Goal: Entertainment & Leisure: Consume media (video, audio)

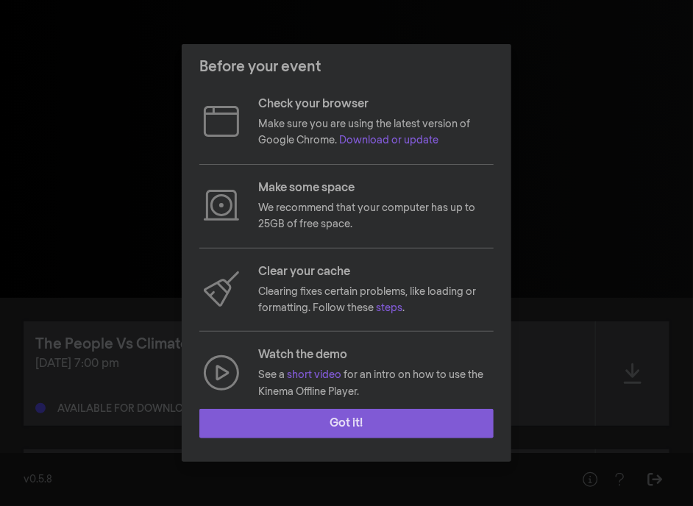
click at [362, 429] on button "Got it!" at bounding box center [346, 423] width 294 height 29
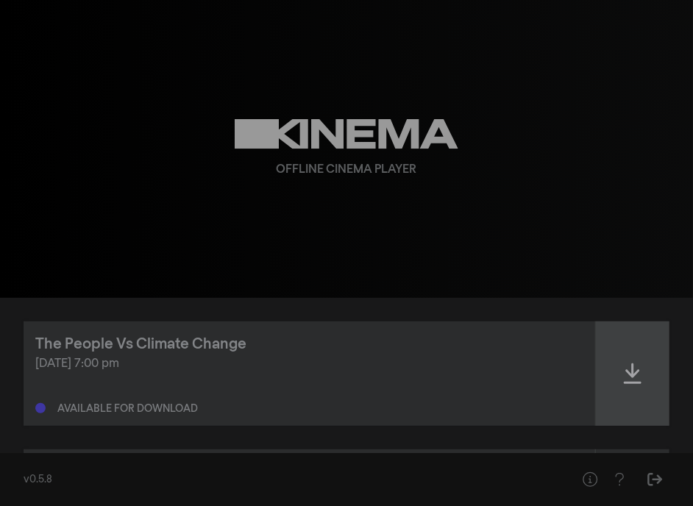
click at [636, 383] on div at bounding box center [633, 374] width 74 height 104
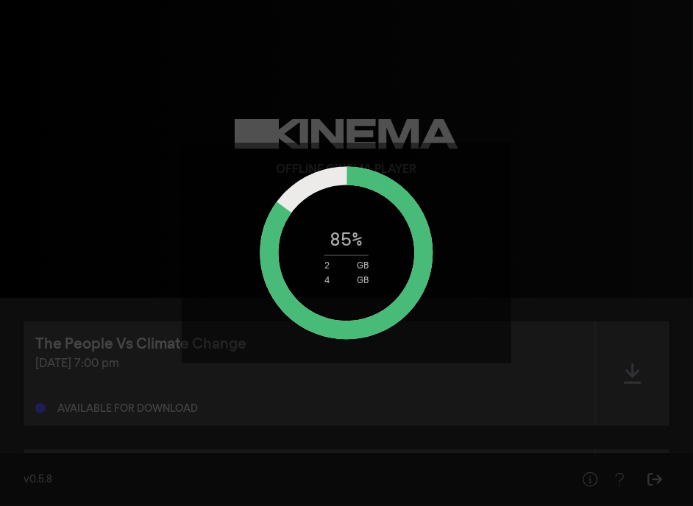
click at [286, 206] on circle at bounding box center [346, 253] width 155 height 155
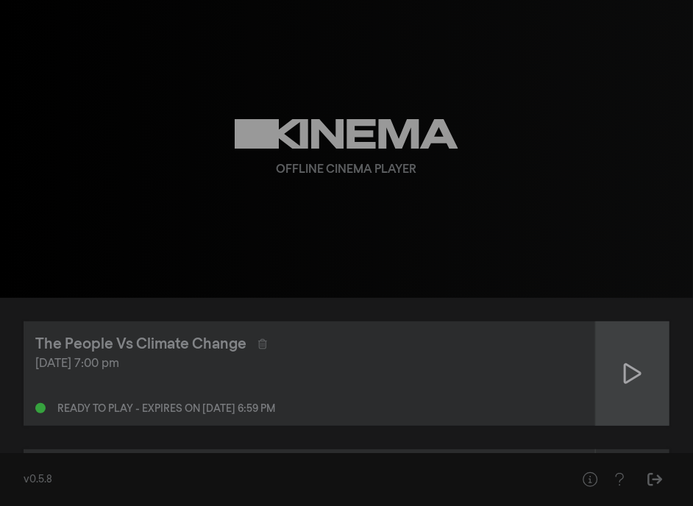
click at [632, 370] on icon at bounding box center [633, 374] width 18 height 24
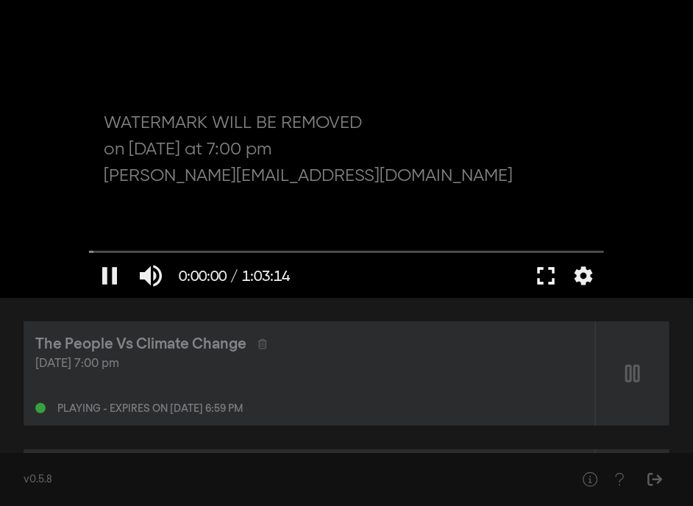
click at [544, 273] on button "fullscreen" at bounding box center [545, 276] width 41 height 44
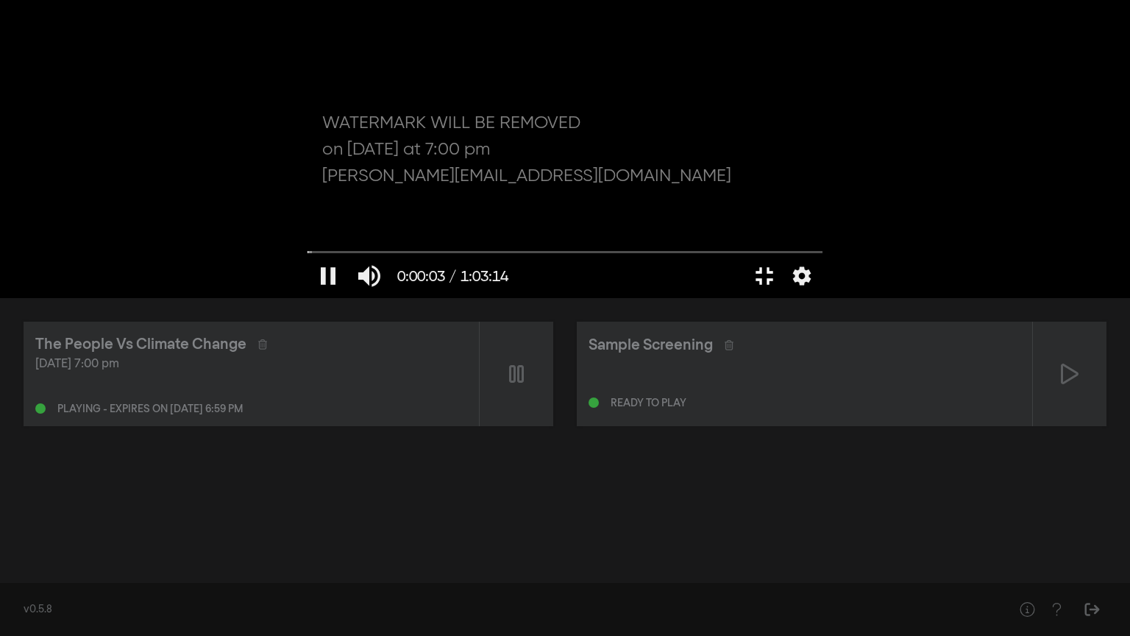
type input "3.602455"
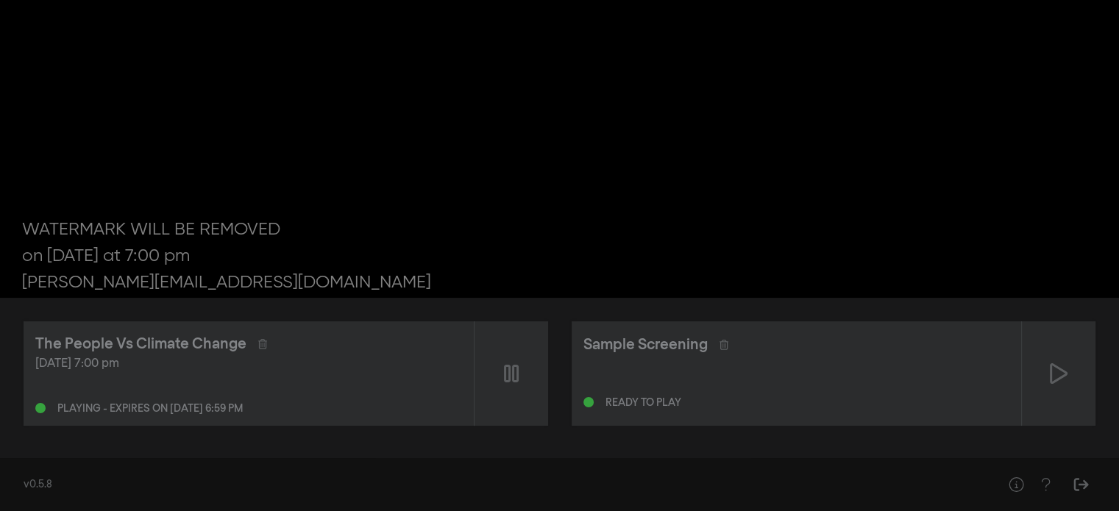
scroll to position [1, 0]
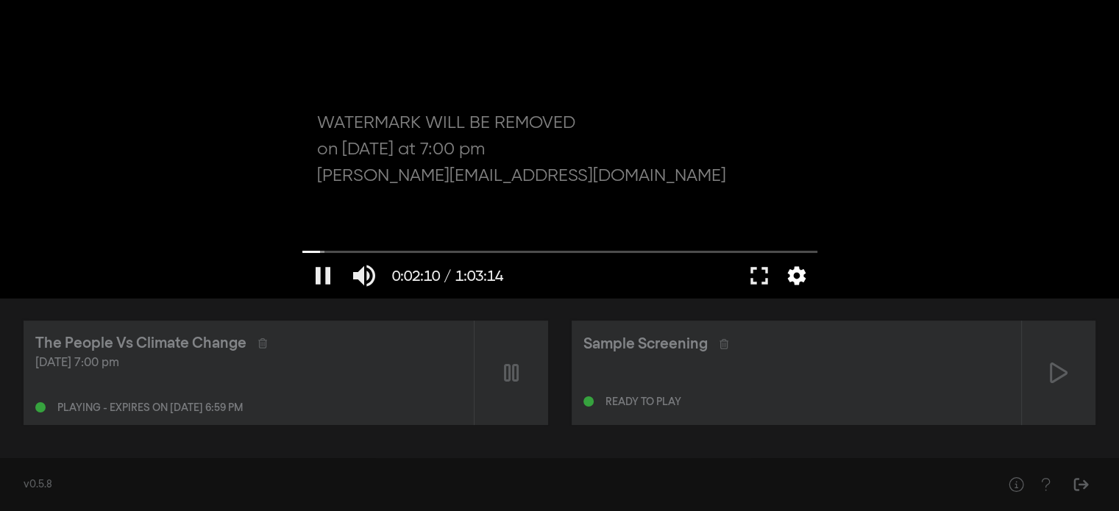
click at [692, 285] on button "settings" at bounding box center [797, 276] width 34 height 44
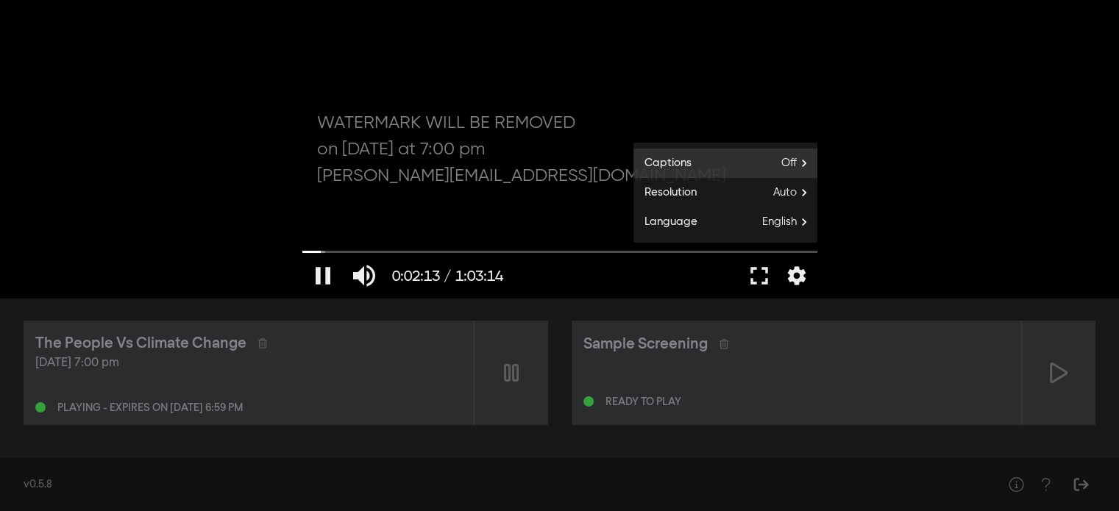
click at [692, 159] on span "Off" at bounding box center [799, 163] width 36 height 22
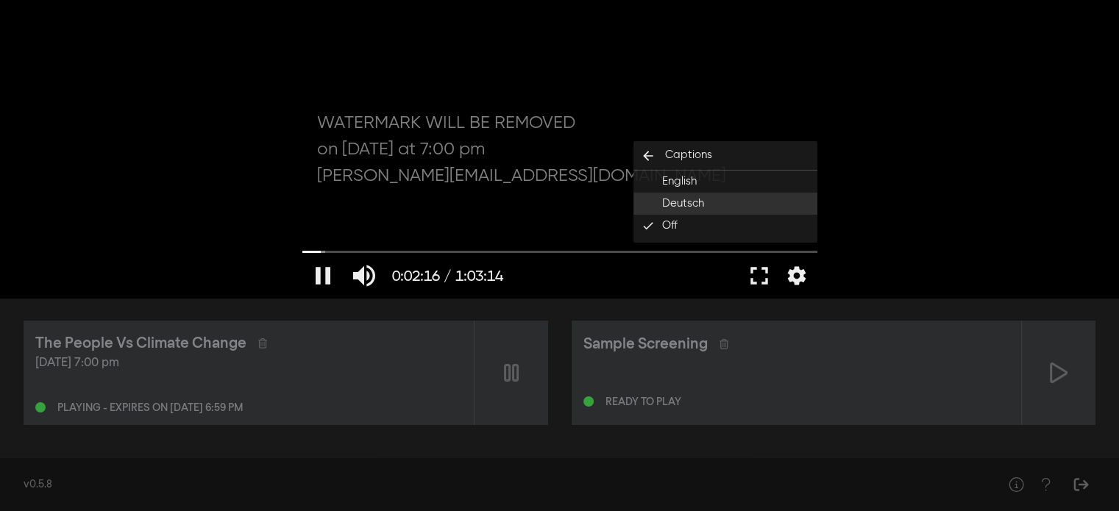
click at [692, 203] on button "Deutsch" at bounding box center [725, 204] width 184 height 22
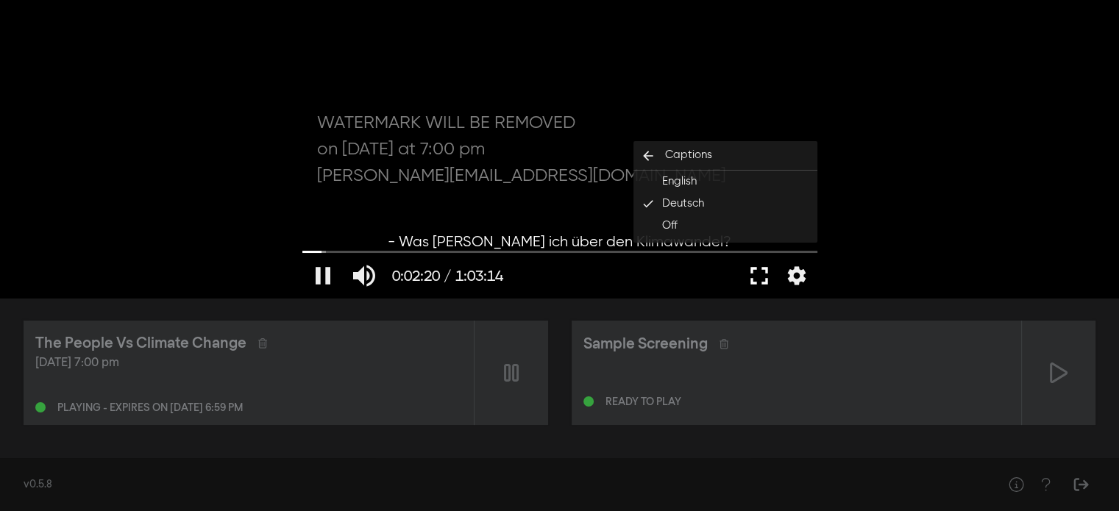
click at [692, 279] on button "fullscreen" at bounding box center [759, 276] width 41 height 44
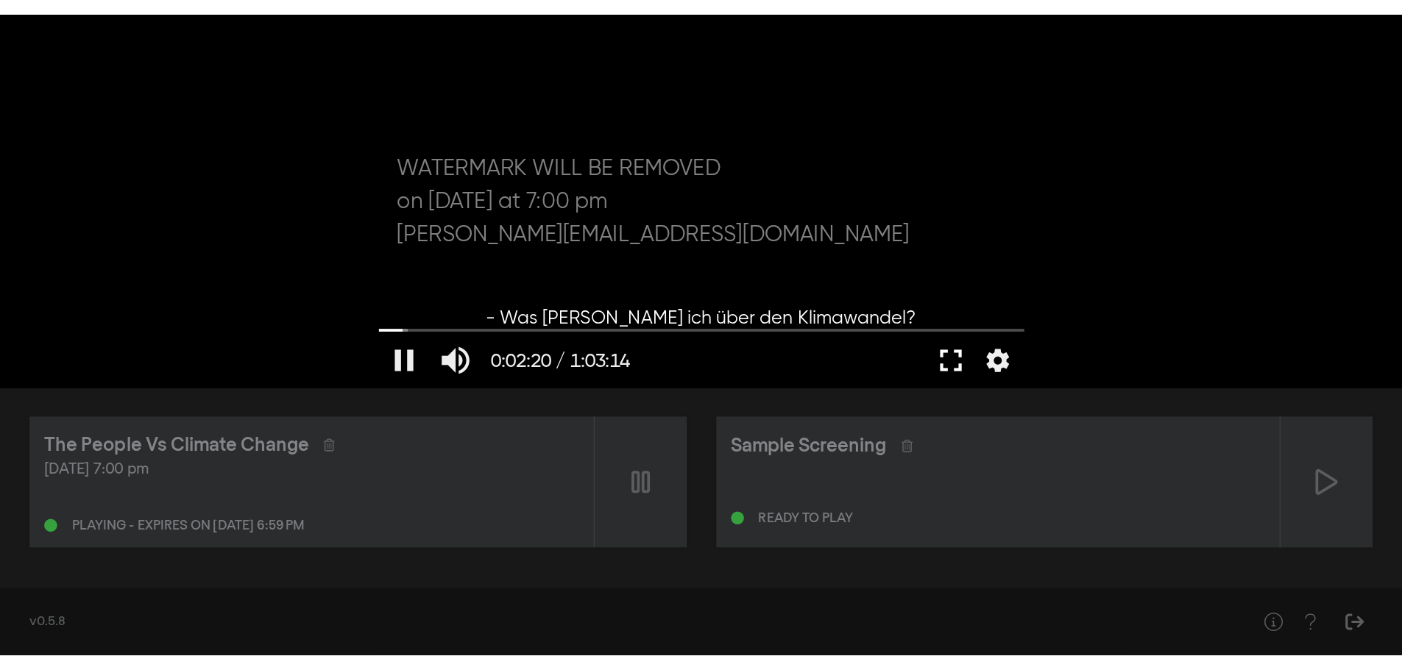
scroll to position [0, 0]
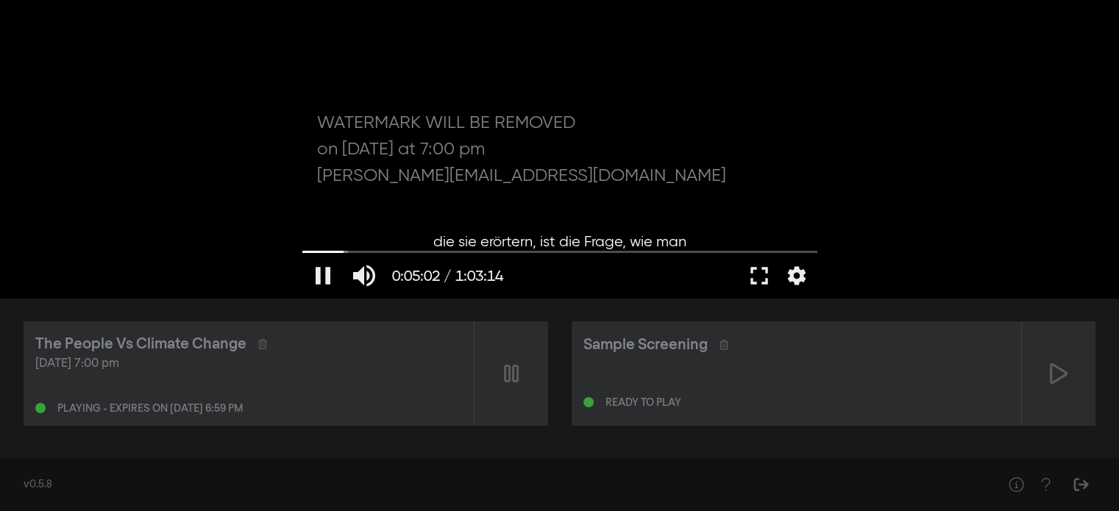
click at [475, 124] on div at bounding box center [560, 149] width 530 height 298
type input "302.998168"
